Goal: Navigation & Orientation: Find specific page/section

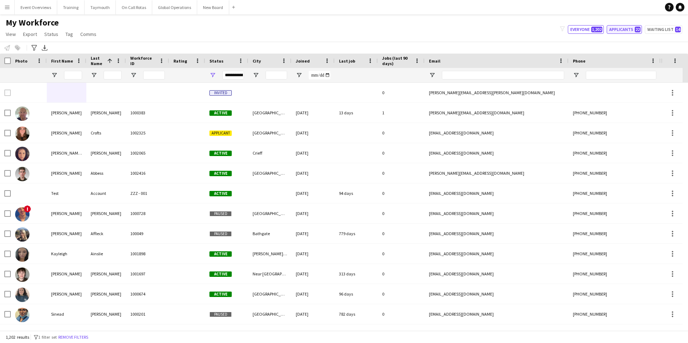
click at [618, 31] on button "Applicants 22" at bounding box center [624, 29] width 35 height 9
type input "**********"
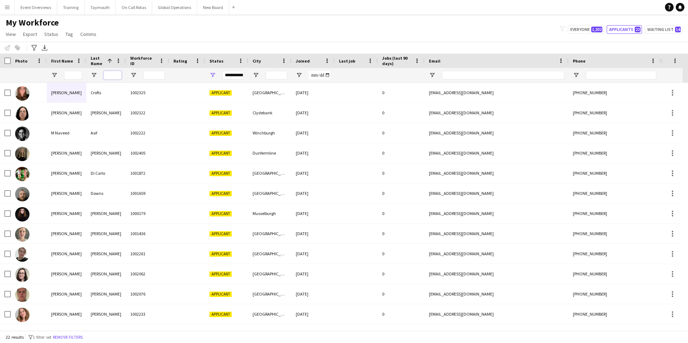
click at [111, 71] on input "Last Name Filter Input" at bounding box center [113, 75] width 18 height 9
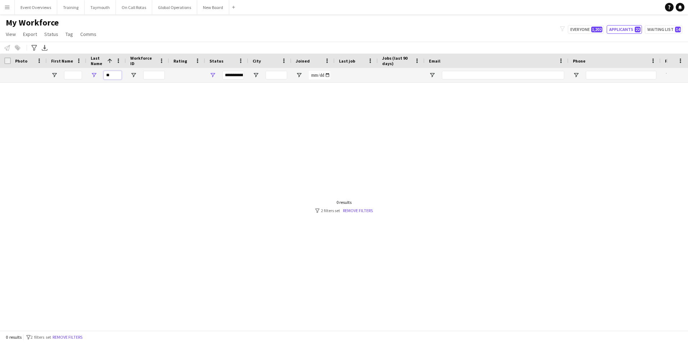
type input "*"
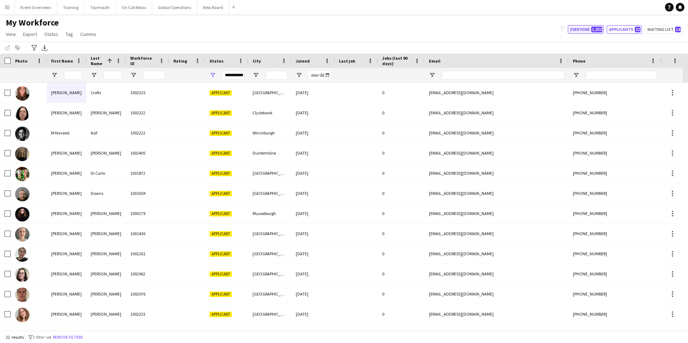
click at [581, 28] on button "Everyone 1,202" at bounding box center [586, 29] width 36 height 9
type input "**********"
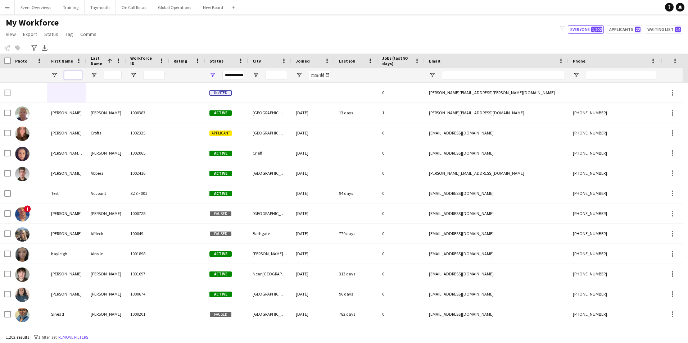
click at [69, 75] on input "First Name Filter Input" at bounding box center [73, 75] width 18 height 9
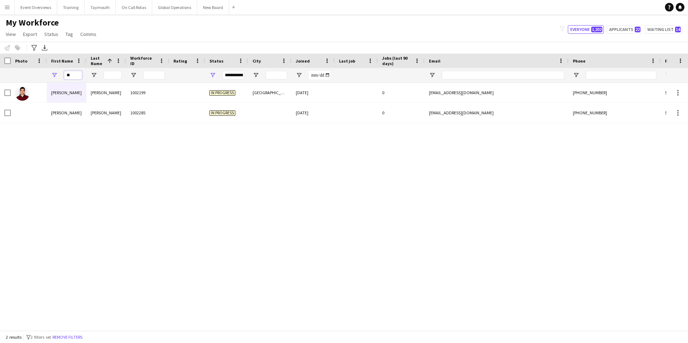
type input "*"
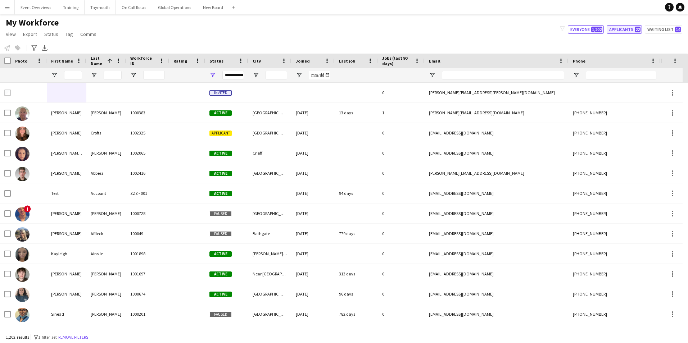
click at [620, 32] on button "Applicants 22" at bounding box center [624, 29] width 35 height 9
type input "**********"
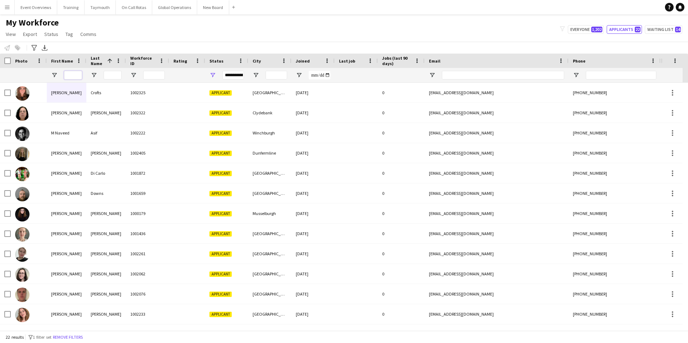
click at [76, 76] on input "First Name Filter Input" at bounding box center [73, 75] width 18 height 9
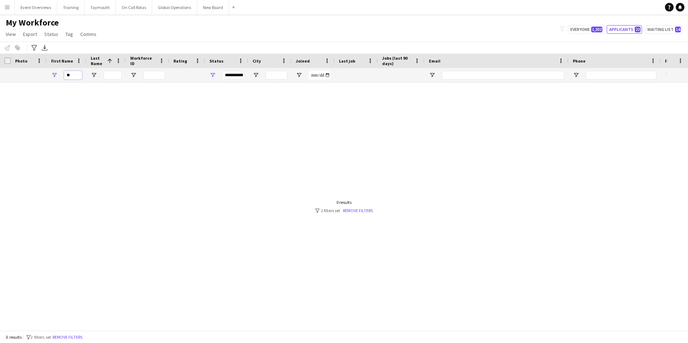
type input "*"
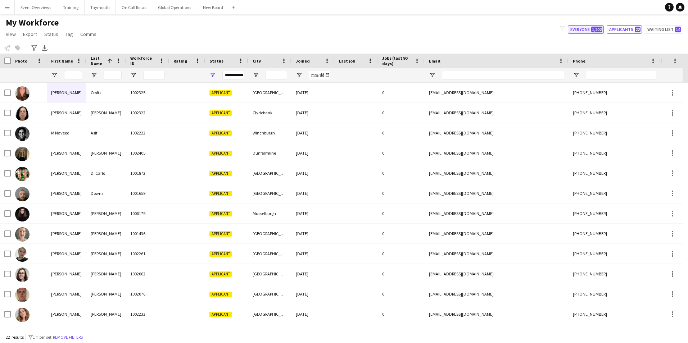
click at [582, 30] on button "Everyone 1,202" at bounding box center [586, 29] width 36 height 9
type input "**********"
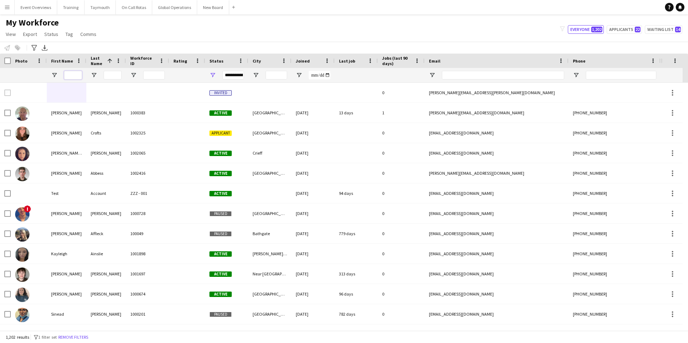
click at [68, 75] on input "First Name Filter Input" at bounding box center [73, 75] width 18 height 9
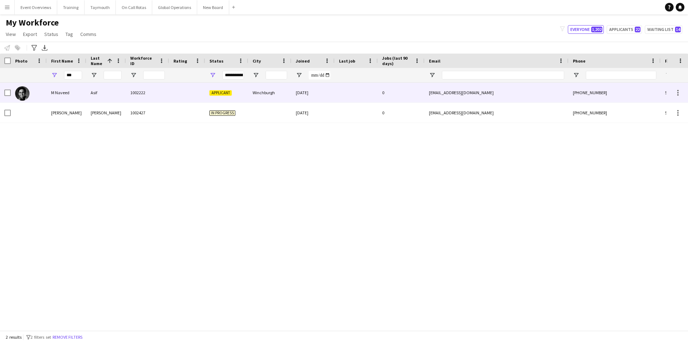
click at [64, 92] on div "M Naveed" at bounding box center [67, 93] width 40 height 20
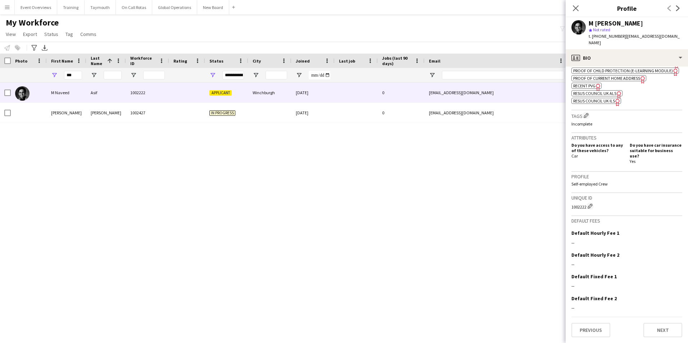
scroll to position [302, 0]
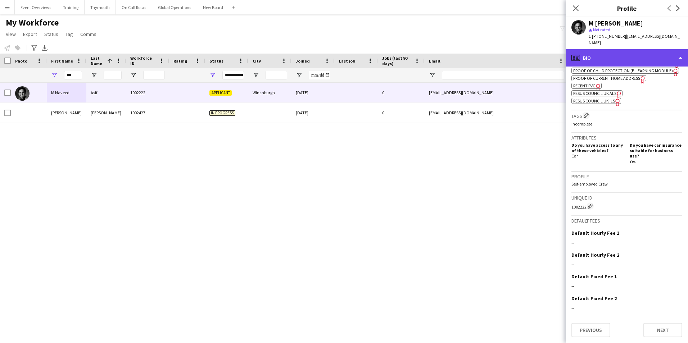
click at [662, 49] on div "profile Bio" at bounding box center [627, 57] width 122 height 17
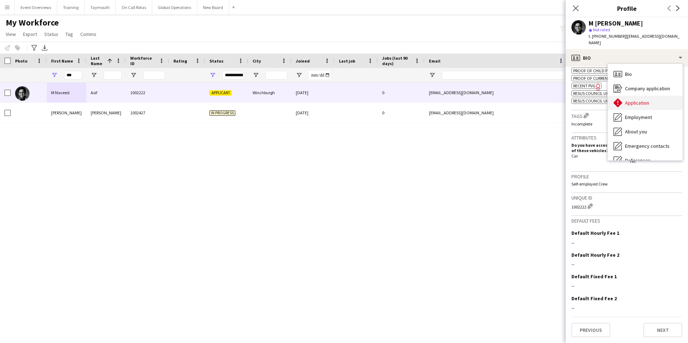
click at [636, 100] on span "Application" at bounding box center [637, 103] width 24 height 6
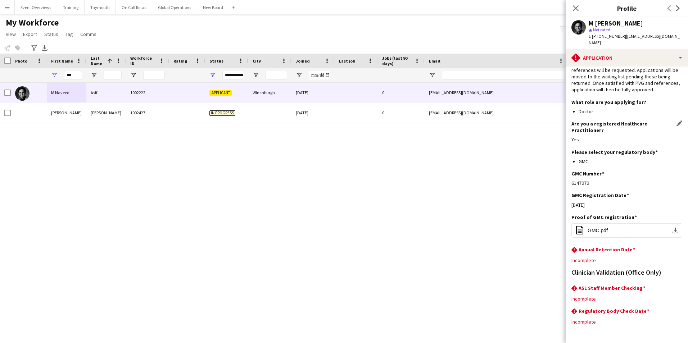
scroll to position [60, 0]
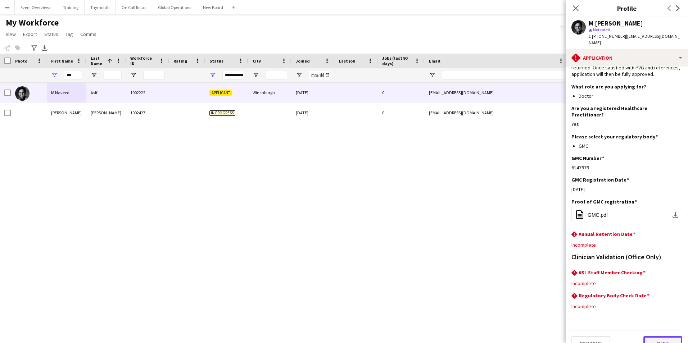
click at [659, 337] on button "Next" at bounding box center [663, 344] width 39 height 14
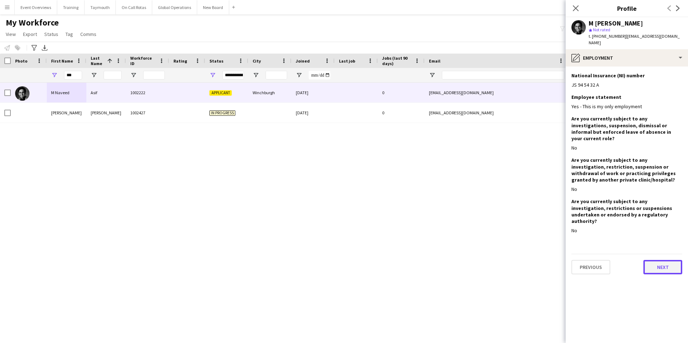
click at [675, 260] on button "Next" at bounding box center [663, 267] width 39 height 14
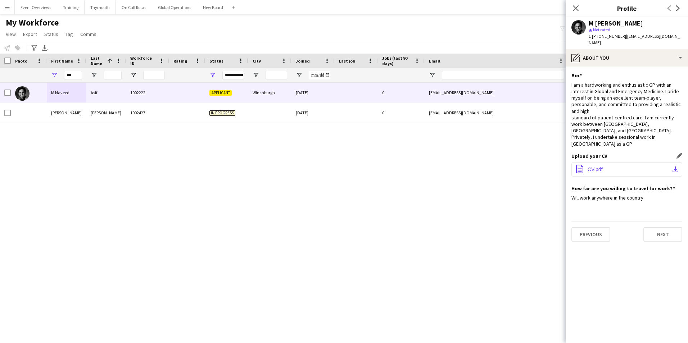
click at [597, 167] on span "CV.pdf" at bounding box center [595, 170] width 15 height 6
click at [73, 75] on input "***" at bounding box center [73, 75] width 18 height 9
type input "*"
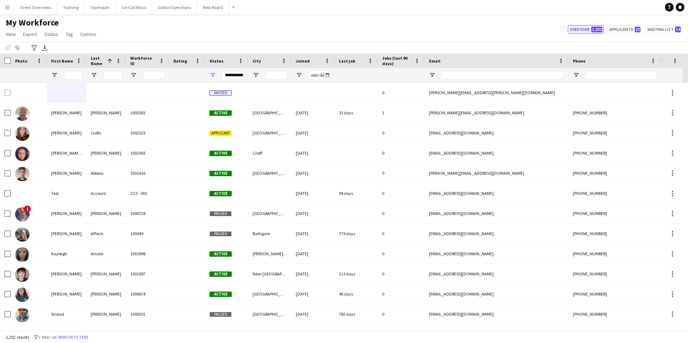
click at [584, 28] on button "Everyone 1,202" at bounding box center [586, 29] width 36 height 9
click at [8, 7] on app-icon "Menu" at bounding box center [7, 7] width 6 height 6
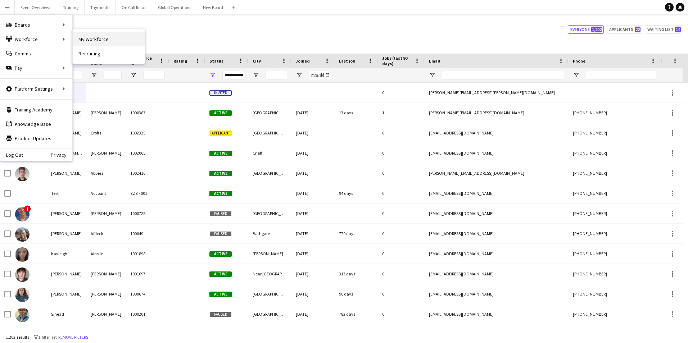
click at [90, 39] on link "My Workforce" at bounding box center [109, 39] width 72 height 14
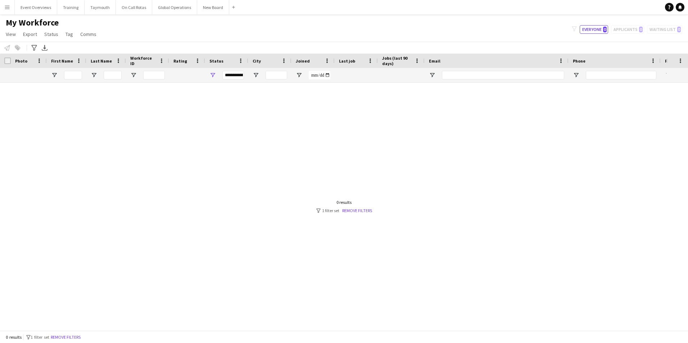
click at [9, 6] on app-icon "Menu" at bounding box center [7, 7] width 6 height 6
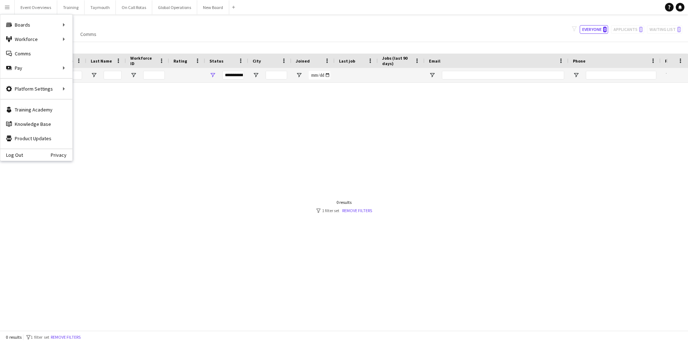
click at [152, 35] on div "My Workforce View Views Default view Active Staff Applications - First Aider Ap…" at bounding box center [344, 29] width 688 height 24
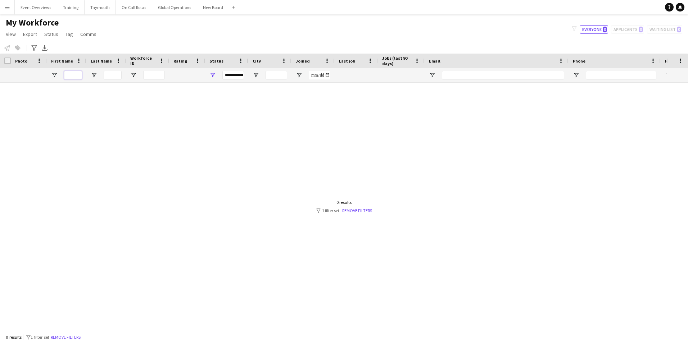
click at [66, 74] on input "First Name Filter Input" at bounding box center [73, 75] width 18 height 9
click at [6, 7] on app-icon "Menu" at bounding box center [7, 7] width 6 height 6
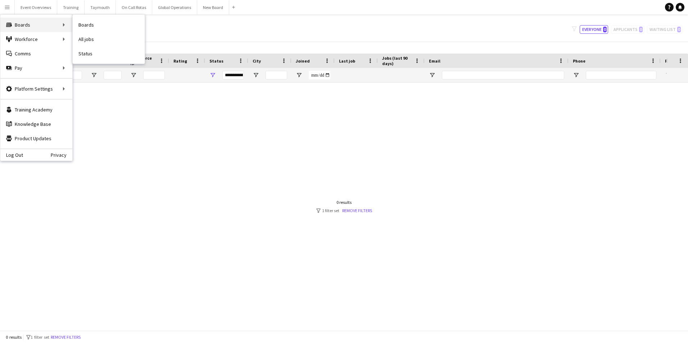
click at [26, 27] on div "Boards Boards" at bounding box center [36, 25] width 72 height 14
click at [100, 23] on link "Boards" at bounding box center [109, 25] width 72 height 14
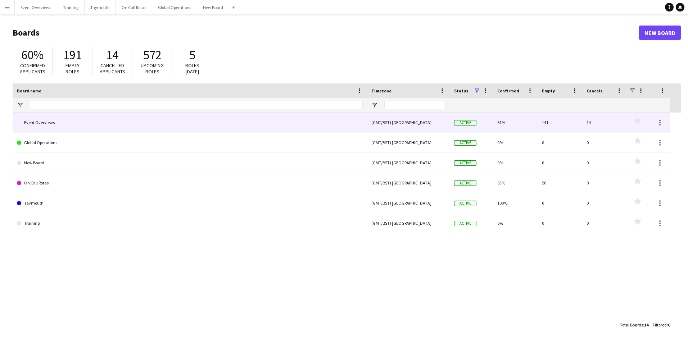
click at [45, 120] on link "Event Overviews" at bounding box center [190, 123] width 346 height 20
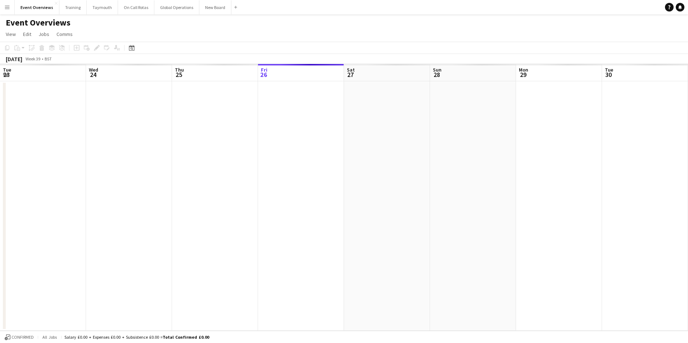
scroll to position [0, 172]
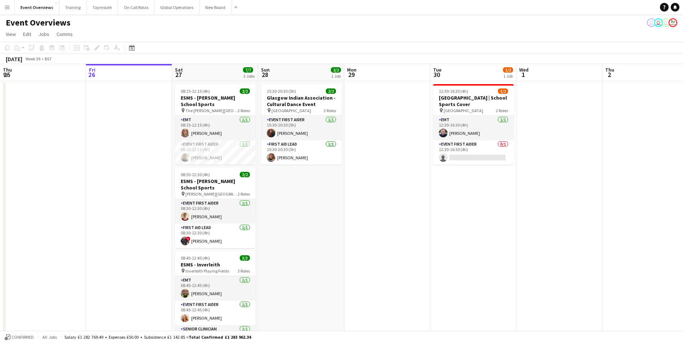
click at [8, 9] on app-icon "Menu" at bounding box center [7, 7] width 6 height 6
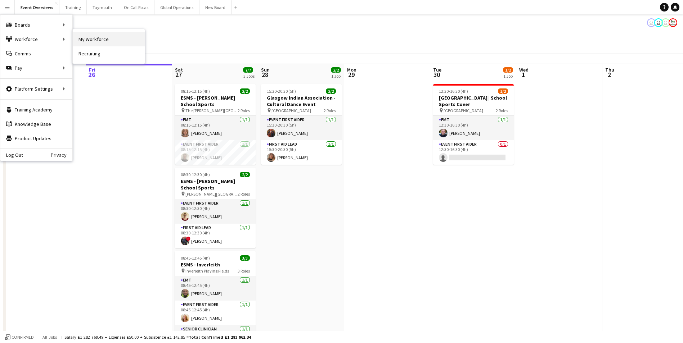
click at [90, 39] on link "My Workforce" at bounding box center [109, 39] width 72 height 14
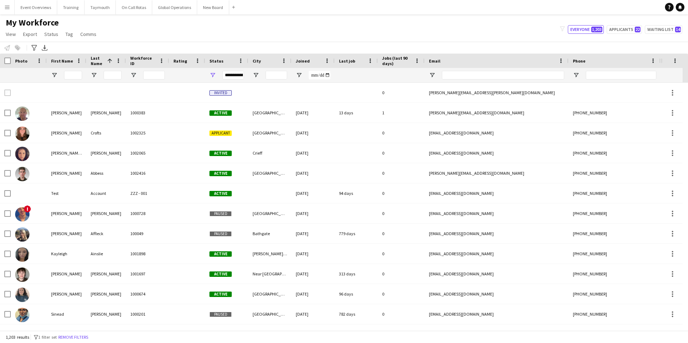
click at [5, 7] on app-icon "Menu" at bounding box center [7, 7] width 6 height 6
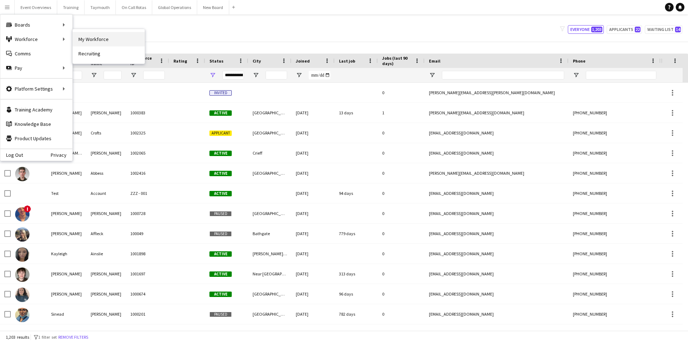
click at [91, 40] on link "My Workforce" at bounding box center [109, 39] width 72 height 14
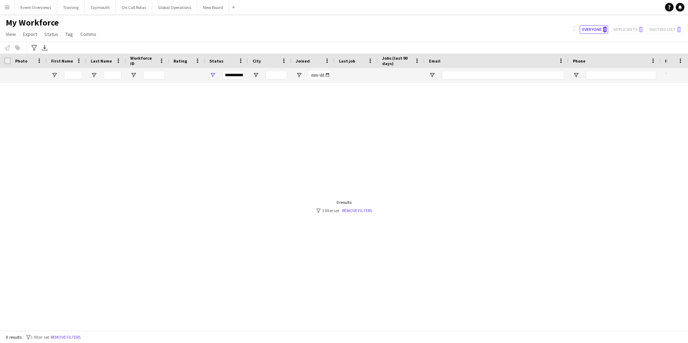
click at [5, 8] on app-icon "Menu" at bounding box center [7, 7] width 6 height 6
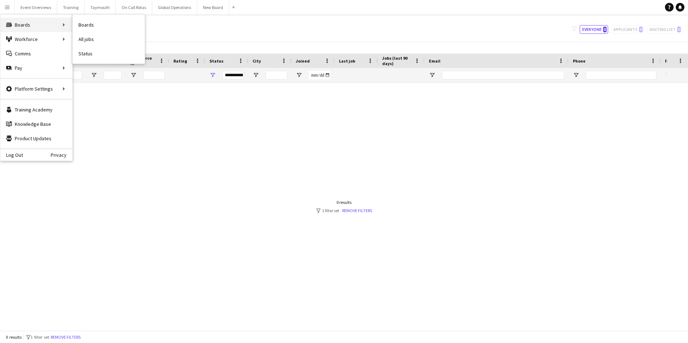
click at [22, 24] on div "Boards Boards" at bounding box center [36, 25] width 72 height 14
click at [93, 25] on link "Boards" at bounding box center [109, 25] width 72 height 14
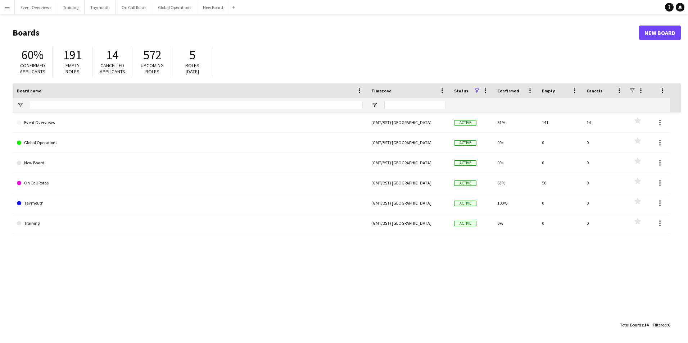
click at [9, 7] on app-icon "Menu" at bounding box center [7, 7] width 6 height 6
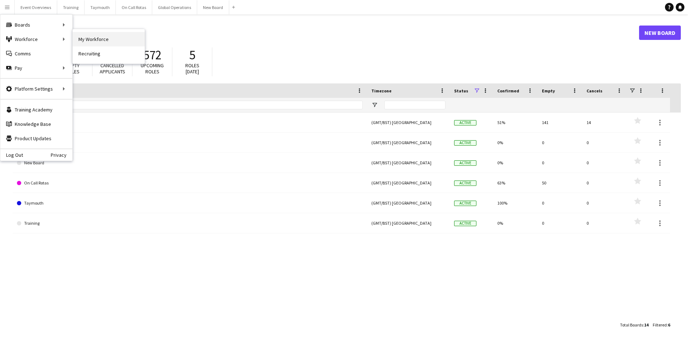
click at [83, 38] on link "My Workforce" at bounding box center [109, 39] width 72 height 14
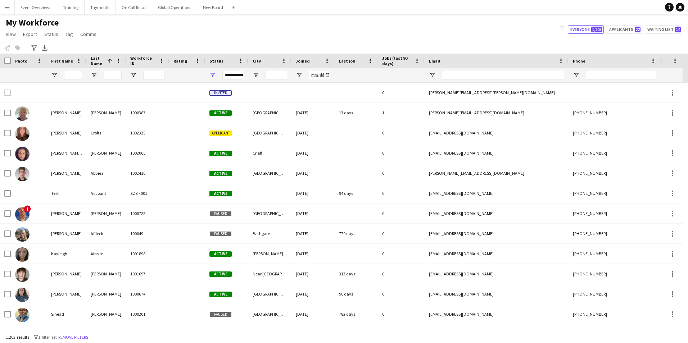
click at [5, 8] on app-icon "Menu" at bounding box center [7, 7] width 6 height 6
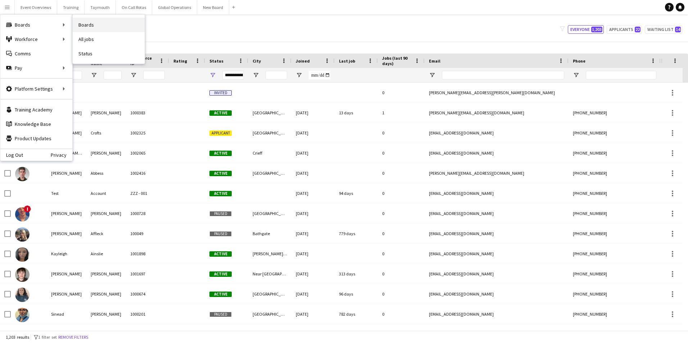
click at [93, 24] on link "Boards" at bounding box center [109, 25] width 72 height 14
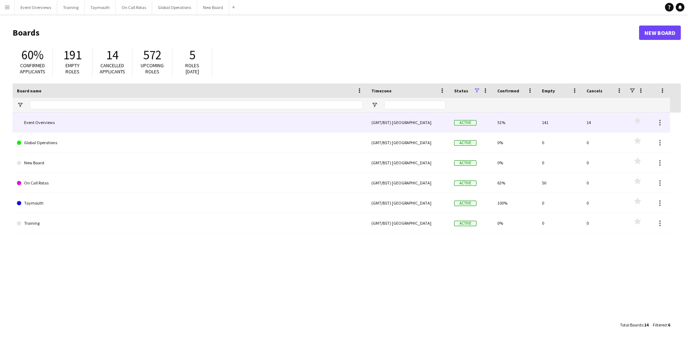
click at [46, 121] on link "Event Overviews" at bounding box center [190, 123] width 346 height 20
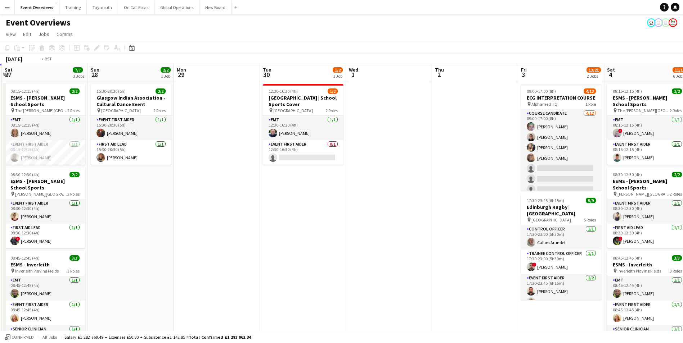
scroll to position [0, 210]
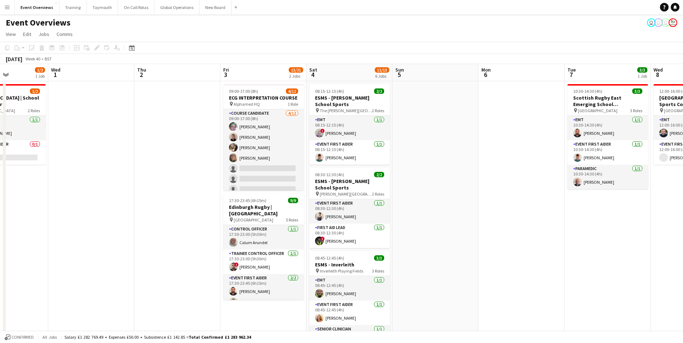
drag, startPoint x: 535, startPoint y: 225, endPoint x: 67, endPoint y: 248, distance: 468.6
click at [67, 248] on app-calendar-viewport "Sun 28 2/2 1 Job Mon 29 Tue 30 1/2 1 Job Wed 1 Thu 2 Fri 3 13/21 2 Jobs Sat 4 1…" at bounding box center [341, 341] width 683 height 554
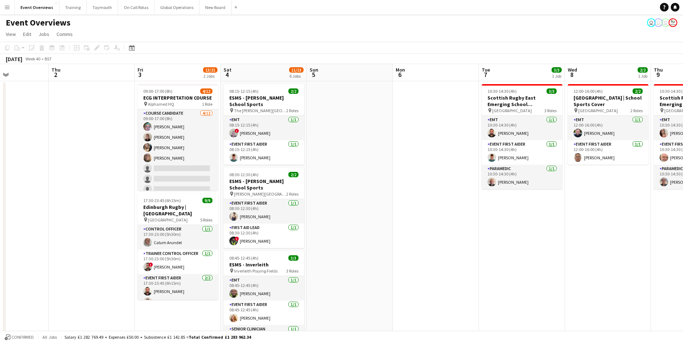
scroll to position [0, 235]
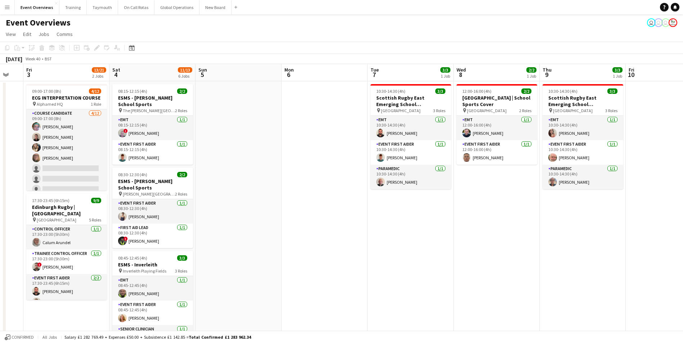
drag, startPoint x: 510, startPoint y: 248, endPoint x: 346, endPoint y: 253, distance: 163.9
click at [346, 253] on app-calendar-viewport "Tue 30 1/2 1 Job Wed 1 Thu 2 Fri 3 13/21 2 Jobs Sat 4 11/13 6 Jobs Sun 5 Mon 6 …" at bounding box center [341, 341] width 683 height 554
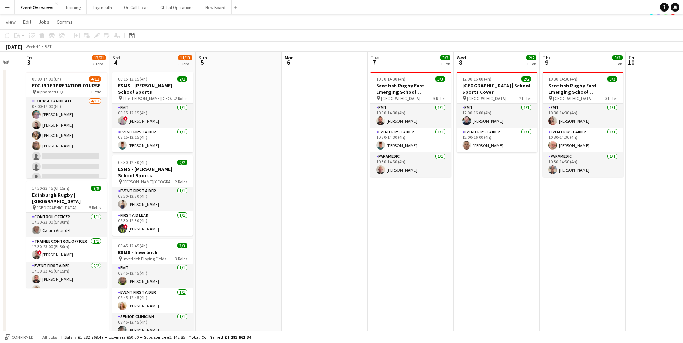
scroll to position [0, 0]
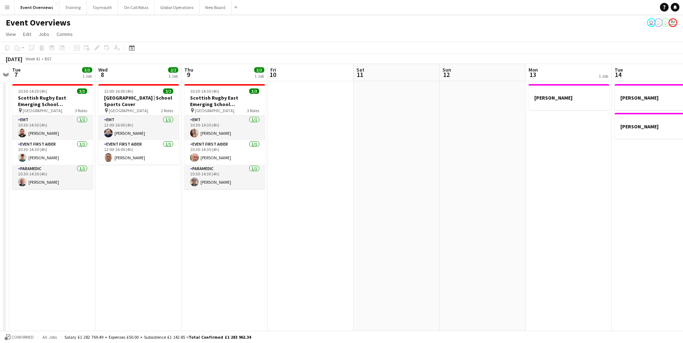
drag, startPoint x: 575, startPoint y: 247, endPoint x: 337, endPoint y: 257, distance: 238.5
click at [215, 274] on app-calendar-viewport "Sat 4 11/13 6 Jobs Sun 5 Mon 6 Tue 7 3/3 1 Job Wed 8 2/2 1 Job Thu 9 3/3 1 Job …" at bounding box center [341, 341] width 683 height 554
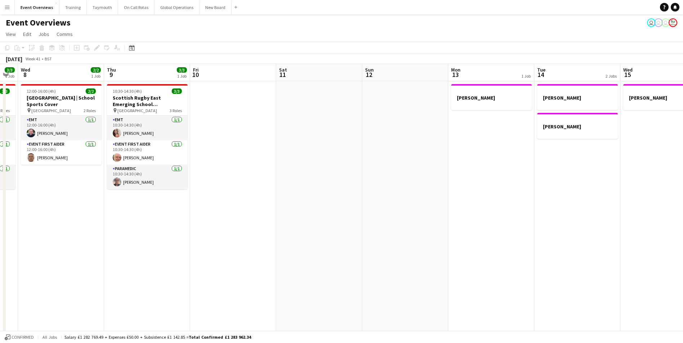
drag, startPoint x: 504, startPoint y: 235, endPoint x: 239, endPoint y: 248, distance: 265.7
click at [239, 248] on app-calendar-viewport "Sun 5 Mon 6 Tue 7 3/3 1 Job Wed 8 2/2 1 Job Thu 9 3/3 1 Job Fri 10 Sat 11 Sun 1…" at bounding box center [341, 341] width 683 height 554
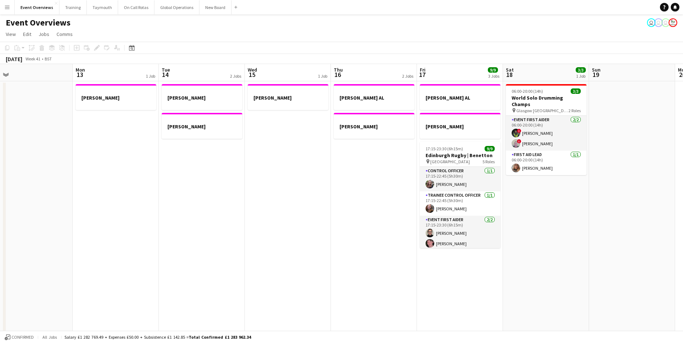
scroll to position [0, 227]
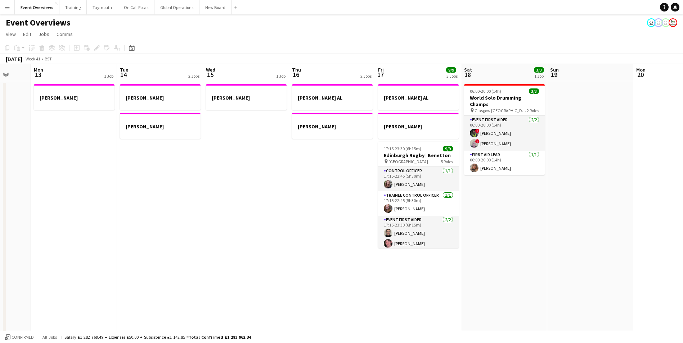
drag, startPoint x: 355, startPoint y: 237, endPoint x: 286, endPoint y: 239, distance: 69.5
click at [286, 239] on app-calendar-viewport "Fri 10 Sat 11 Sun 12 Mon 13 1 Job Tue 14 2 Jobs Wed 15 1 Job Thu 16 2 Jobs Fri …" at bounding box center [341, 341] width 683 height 554
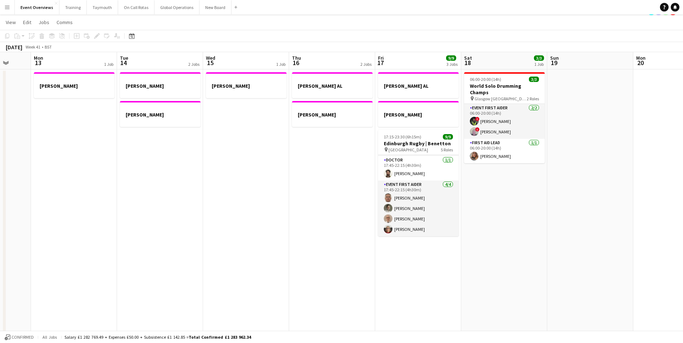
scroll to position [0, 0]
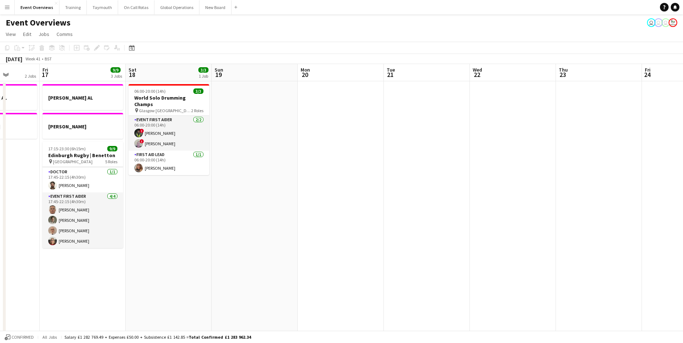
drag, startPoint x: 523, startPoint y: 219, endPoint x: 100, endPoint y: 240, distance: 423.8
click at [100, 240] on app-calendar-viewport "Tue 14 2 Jobs Wed 15 1 Job Thu 16 2 Jobs Fri 17 9/9 3 Jobs Sat 18 3/3 1 Job Sun…" at bounding box center [341, 341] width 683 height 554
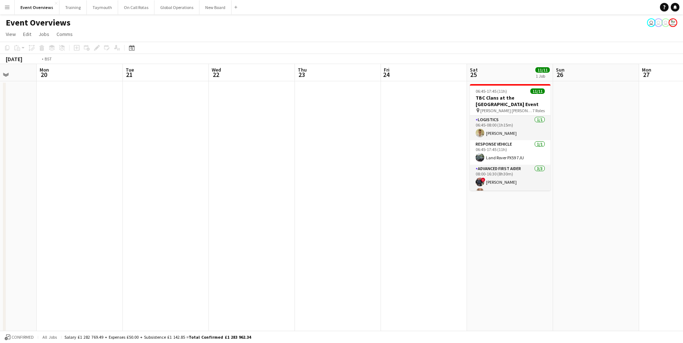
drag, startPoint x: 398, startPoint y: 216, endPoint x: 104, endPoint y: 231, distance: 294.1
click at [105, 231] on app-calendar-viewport "Fri 17 9/9 3 Jobs Sat 18 3/3 1 Job Sun 19 Mon 20 Tue 21 Wed 22 Thu 23 Fri 24 Sa…" at bounding box center [341, 341] width 683 height 554
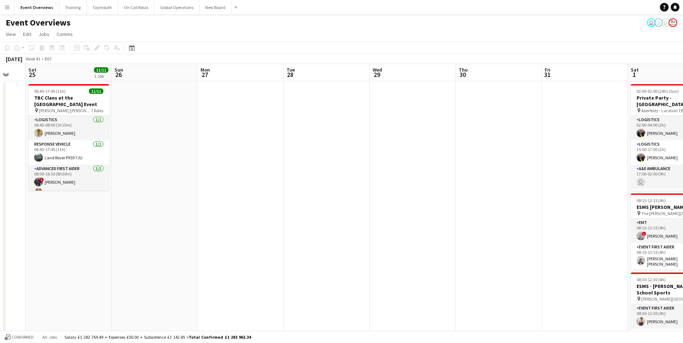
drag, startPoint x: 420, startPoint y: 239, endPoint x: 66, endPoint y: 246, distance: 353.6
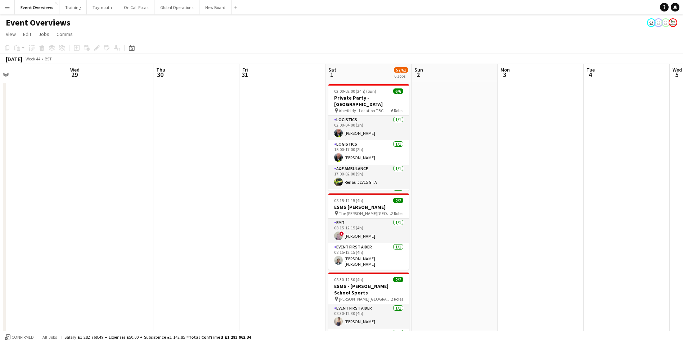
scroll to position [0, 235]
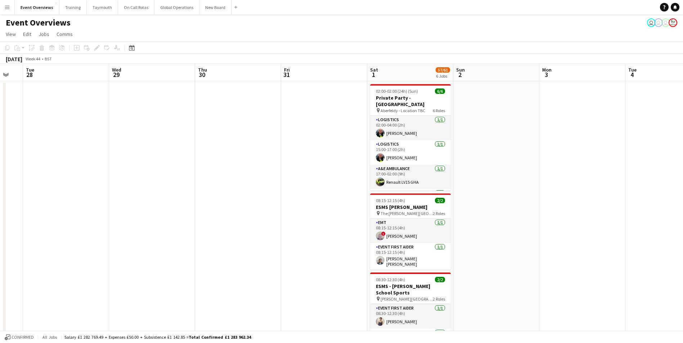
drag, startPoint x: 359, startPoint y: 223, endPoint x: 191, endPoint y: 231, distance: 168.3
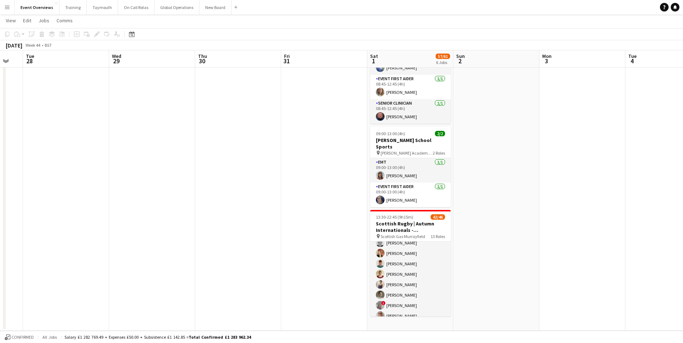
scroll to position [588, 0]
click at [507, 228] on app-date-cell at bounding box center [496, 40] width 86 height 581
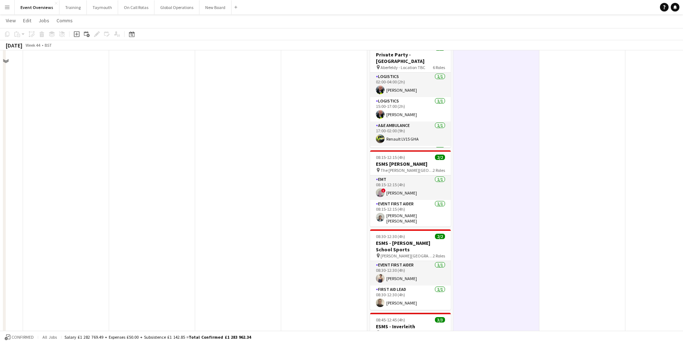
scroll to position [0, 0]
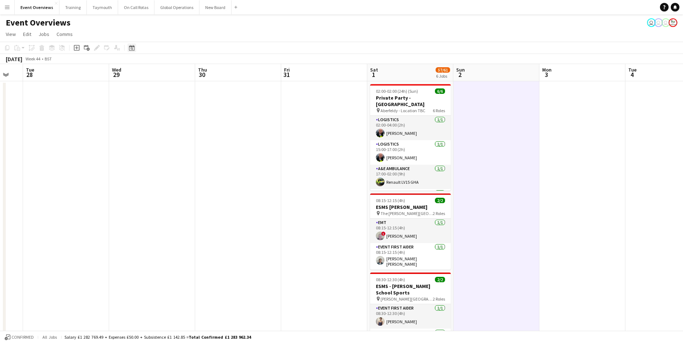
click at [134, 48] on icon "Date picker" at bounding box center [132, 48] width 6 height 6
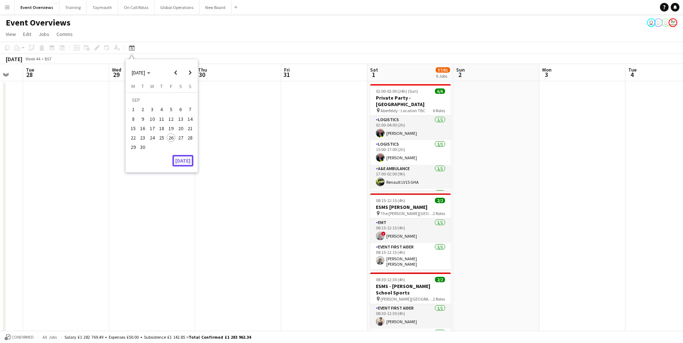
click at [183, 161] on button "[DATE]" at bounding box center [182, 161] width 21 height 12
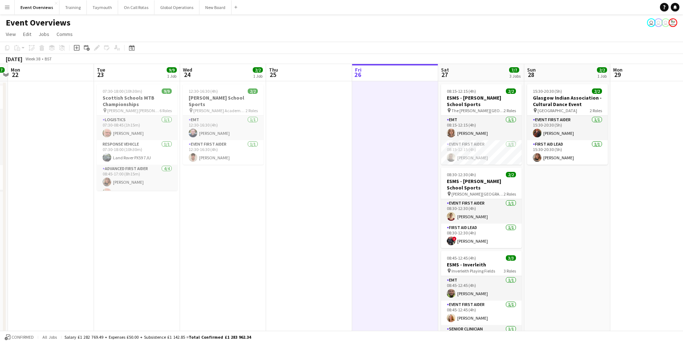
drag, startPoint x: 130, startPoint y: 267, endPoint x: 301, endPoint y: 269, distance: 171.0
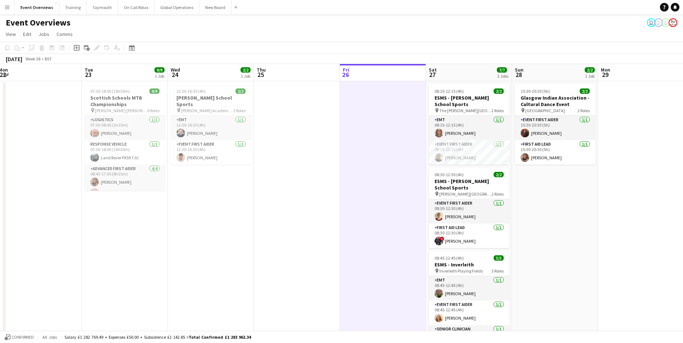
drag, startPoint x: 253, startPoint y: 295, endPoint x: 399, endPoint y: 292, distance: 146.2
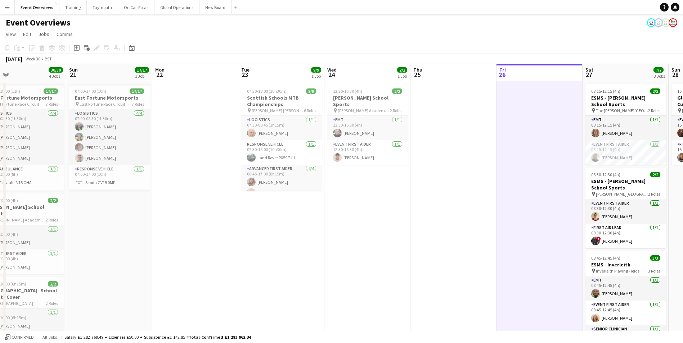
drag, startPoint x: 308, startPoint y: 302, endPoint x: 388, endPoint y: 299, distance: 80.3
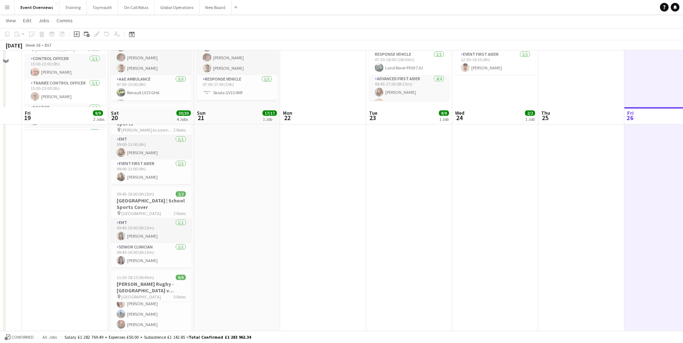
scroll to position [0, 0]
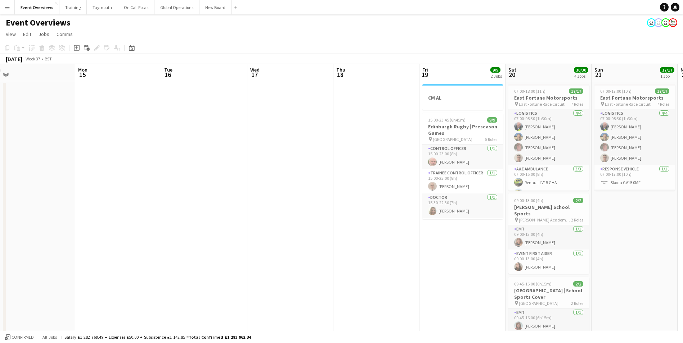
drag, startPoint x: 248, startPoint y: 265, endPoint x: 645, endPoint y: 273, distance: 397.5
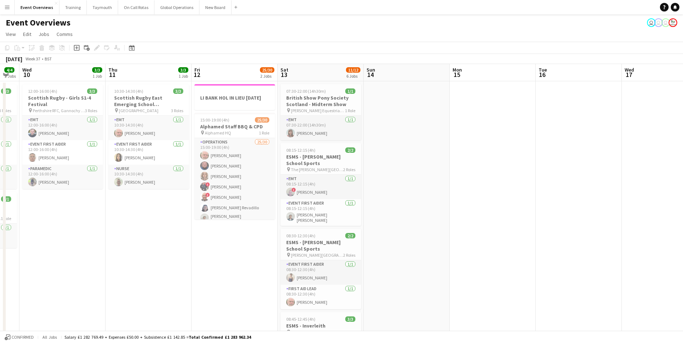
scroll to position [0, 223]
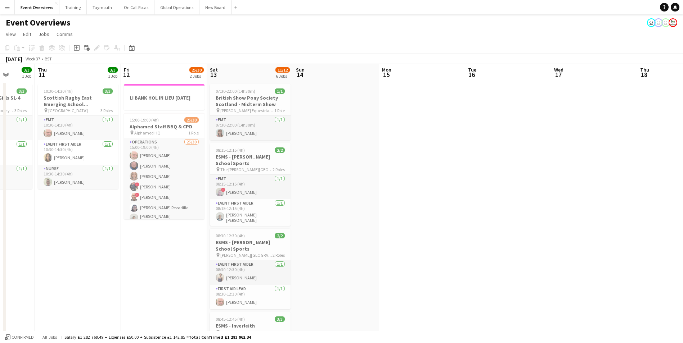
drag, startPoint x: 208, startPoint y: 274, endPoint x: 490, endPoint y: 267, distance: 281.6
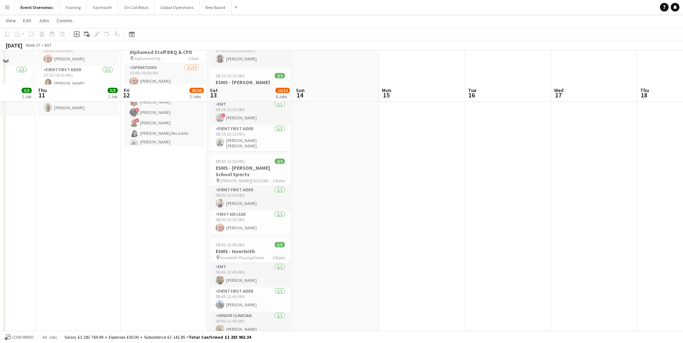
scroll to position [0, 0]
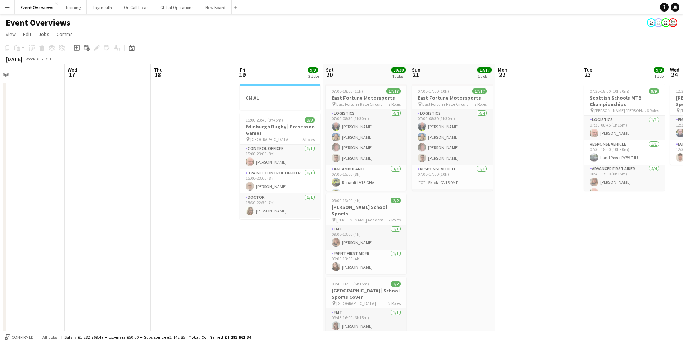
drag, startPoint x: 580, startPoint y: 235, endPoint x: 147, endPoint y: 245, distance: 433.5
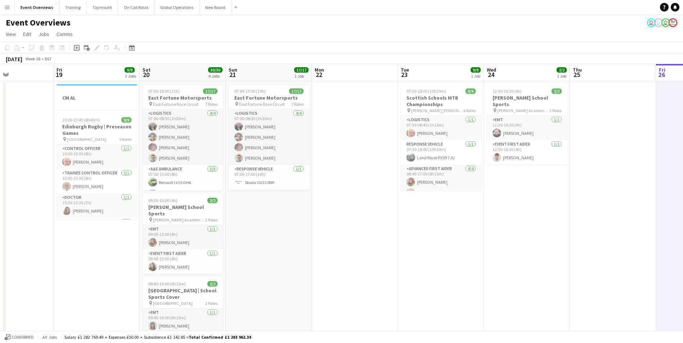
drag, startPoint x: 302, startPoint y: 264, endPoint x: 51, endPoint y: 254, distance: 251.4
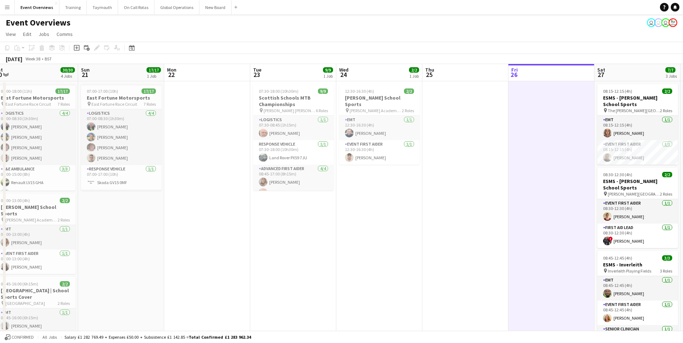
drag, startPoint x: 320, startPoint y: 262, endPoint x: 156, endPoint y: 263, distance: 164.5
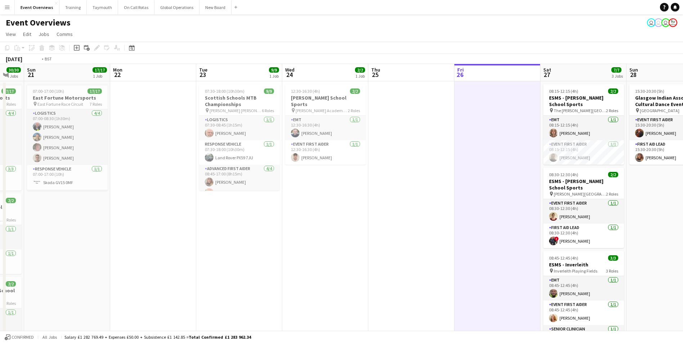
drag, startPoint x: 329, startPoint y: 262, endPoint x: 41, endPoint y: 247, distance: 288.4
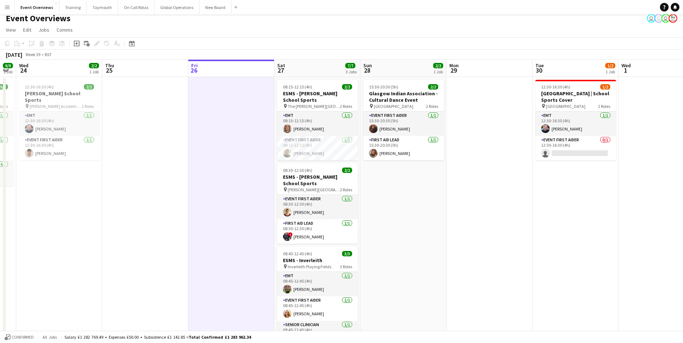
scroll to position [0, 0]
